Goal: Transaction & Acquisition: Download file/media

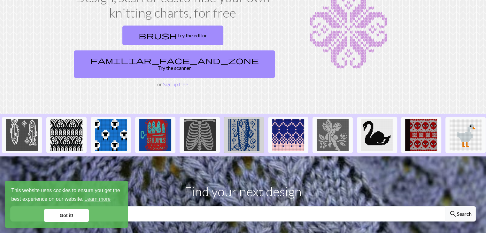
click at [252, 119] on img at bounding box center [244, 135] width 32 height 32
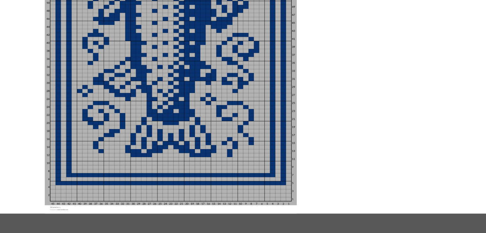
scroll to position [83, 0]
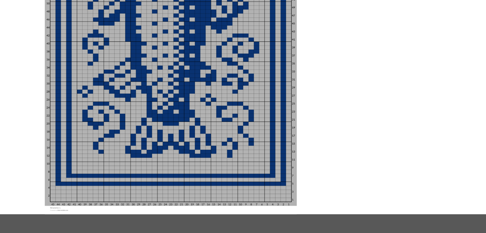
drag, startPoint x: 221, startPoint y: 125, endPoint x: 263, endPoint y: 74, distance: 66.1
click at [263, 74] on img at bounding box center [172, 45] width 185 height 187
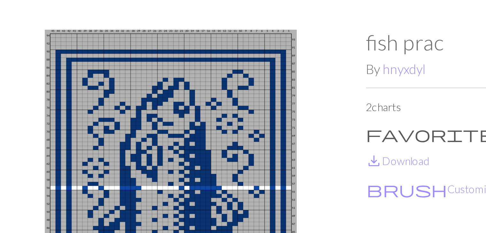
scroll to position [9, 0]
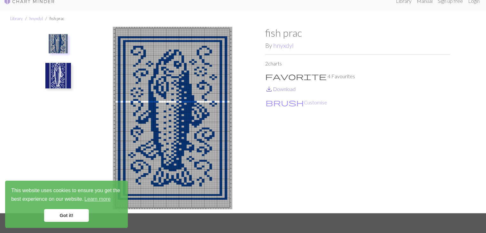
click at [279, 89] on link "save_alt Download" at bounding box center [280, 89] width 30 height 6
click at [66, 69] on img at bounding box center [58, 76] width 26 height 26
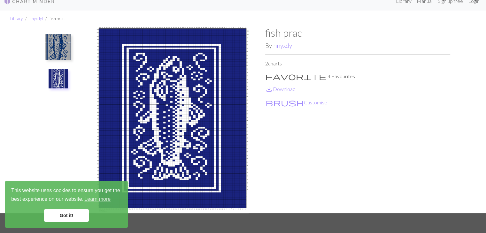
click at [56, 43] on img at bounding box center [58, 47] width 26 height 26
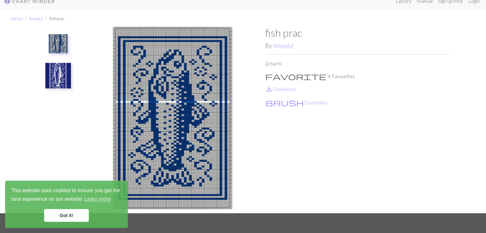
click at [76, 215] on link "Got it!" at bounding box center [66, 215] width 45 height 13
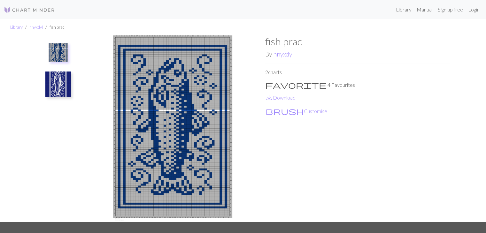
scroll to position [0, 0]
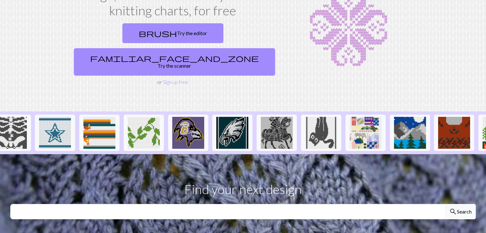
scroll to position [0, 588]
click at [266, 118] on img at bounding box center [277, 133] width 32 height 32
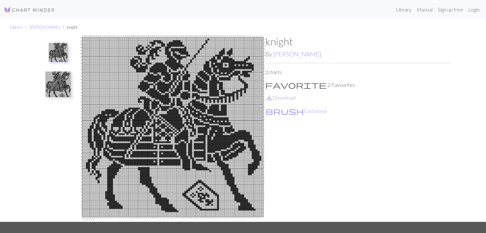
click at [367, 155] on div "knight By [PERSON_NAME] 2 charts favorite 2 Favourites save_alt Download brush …" at bounding box center [357, 128] width 185 height 187
click at [278, 98] on link "save_alt Download" at bounding box center [280, 98] width 30 height 6
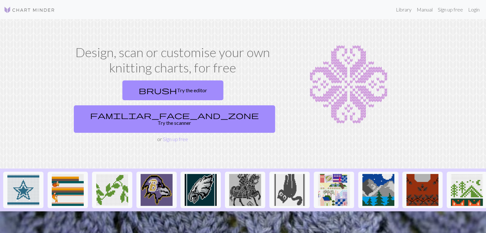
scroll to position [72, 0]
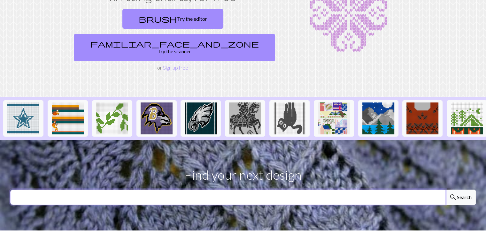
click at [230, 190] on input "text" at bounding box center [227, 197] width 435 height 15
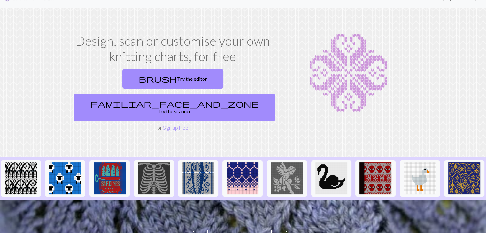
scroll to position [0, 21]
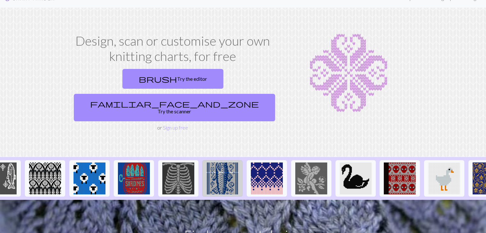
click at [217, 163] on img at bounding box center [222, 179] width 32 height 32
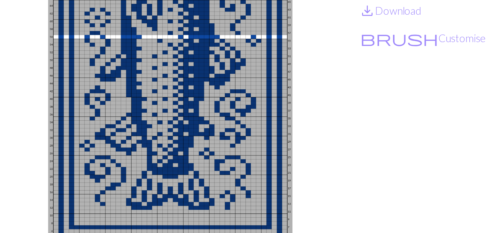
scroll to position [19, 0]
click at [199, 163] on img at bounding box center [172, 109] width 185 height 187
